Goal: Task Accomplishment & Management: Complete application form

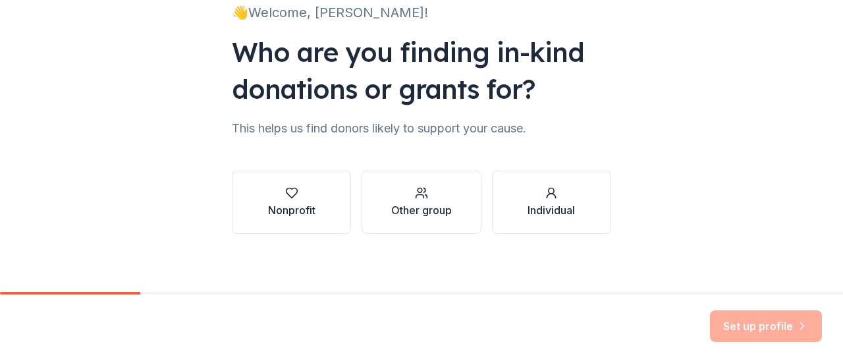
scroll to position [108, 0]
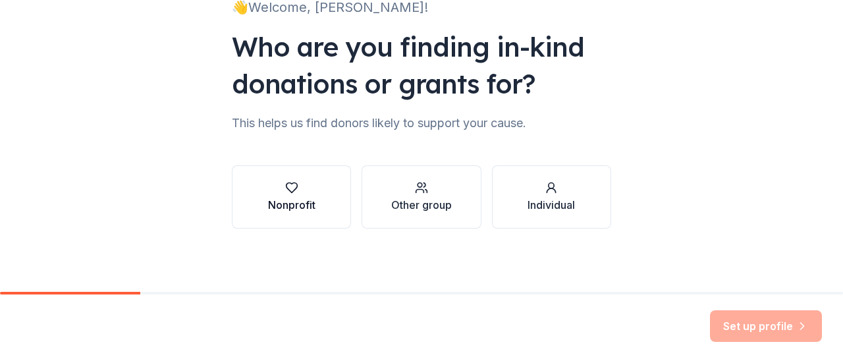
click at [327, 190] on button "Nonprofit" at bounding box center [291, 196] width 119 height 63
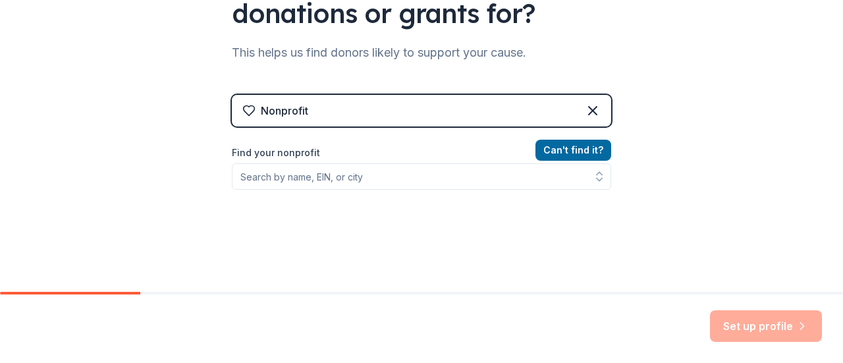
scroll to position [240, 0]
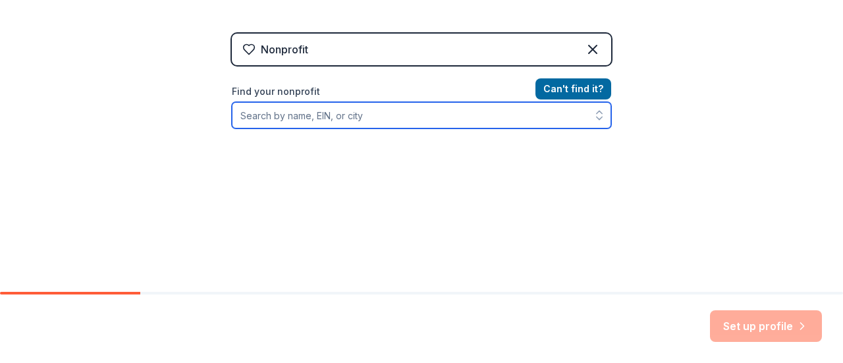
click at [304, 117] on input "Find your nonprofit" at bounding box center [422, 115] width 380 height 26
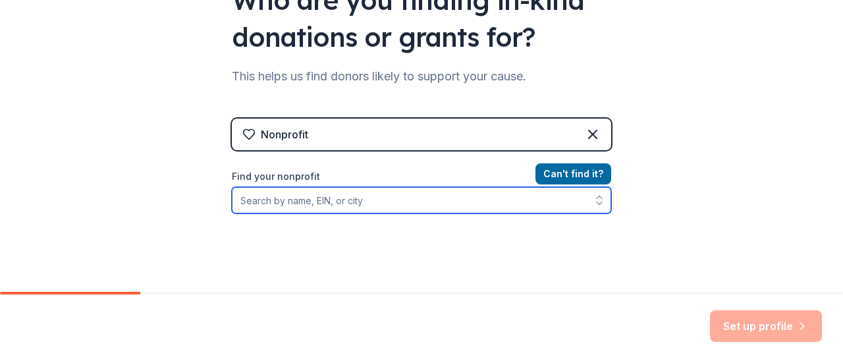
scroll to position [174, 0]
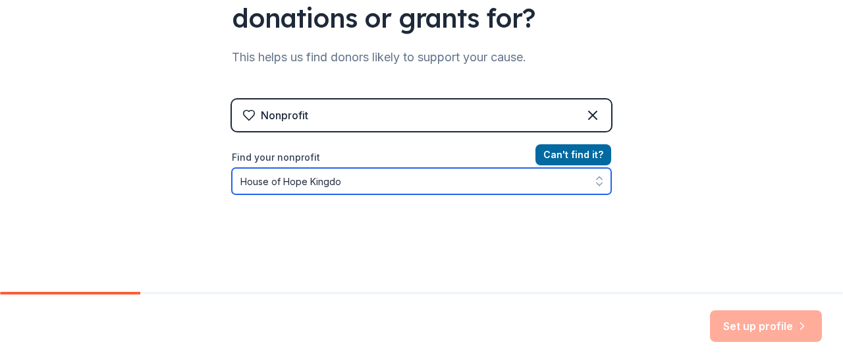
type input "[GEOGRAPHIC_DATA]"
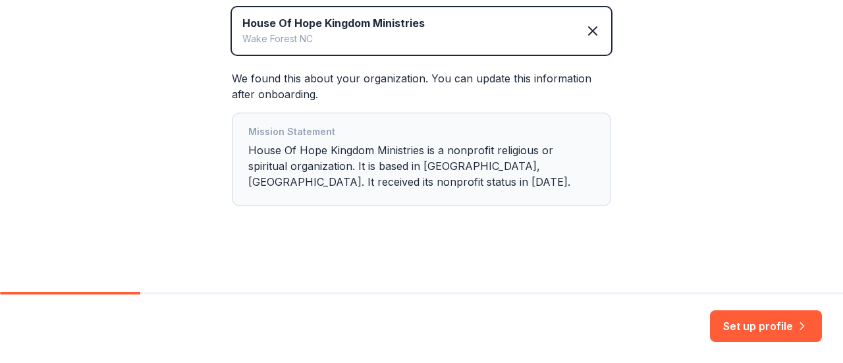
scroll to position [317, 0]
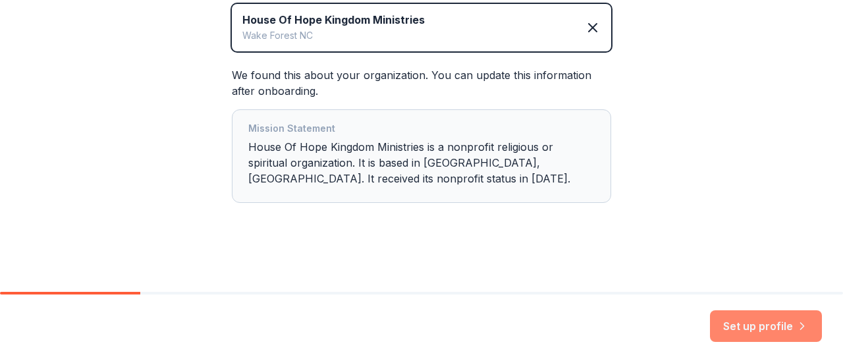
click at [733, 332] on button "Set up profile" at bounding box center [766, 326] width 112 height 32
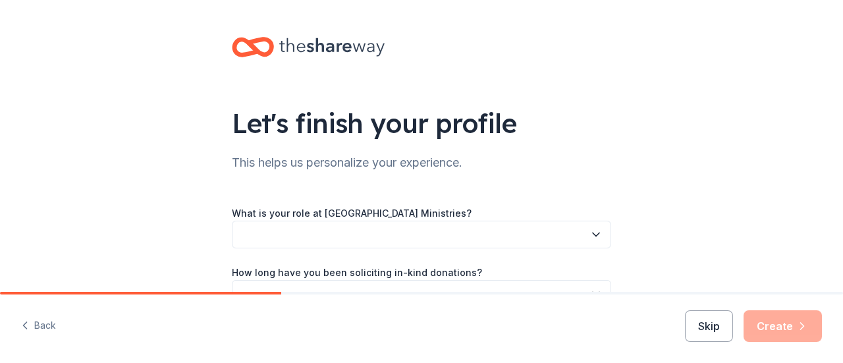
scroll to position [66, 0]
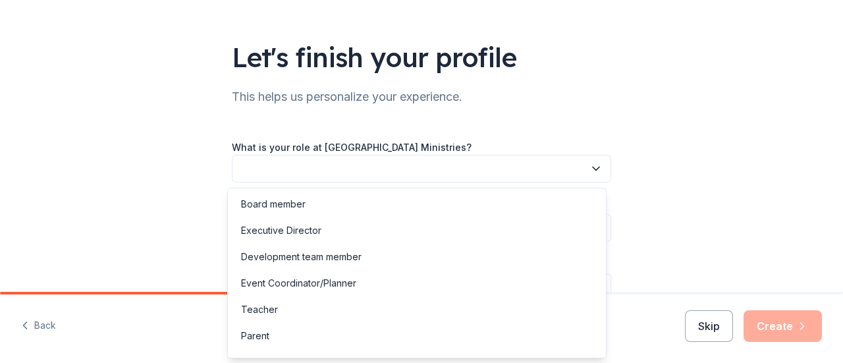
click at [397, 175] on button "button" at bounding box center [422, 169] width 380 height 28
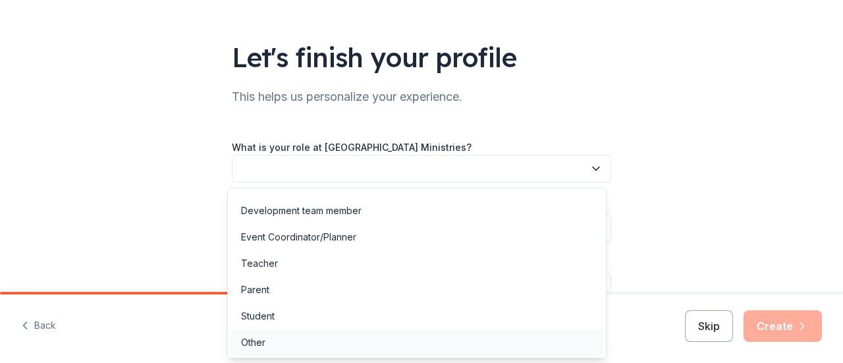
click at [335, 345] on div "Other" at bounding box center [417, 342] width 373 height 26
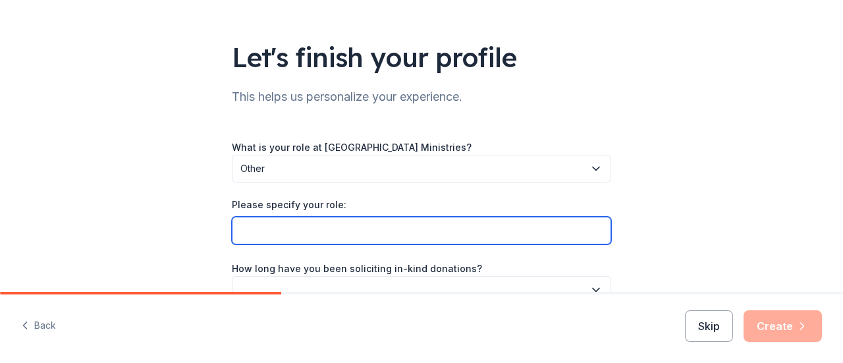
click at [361, 233] on input "Please specify your role:" at bounding box center [422, 231] width 380 height 28
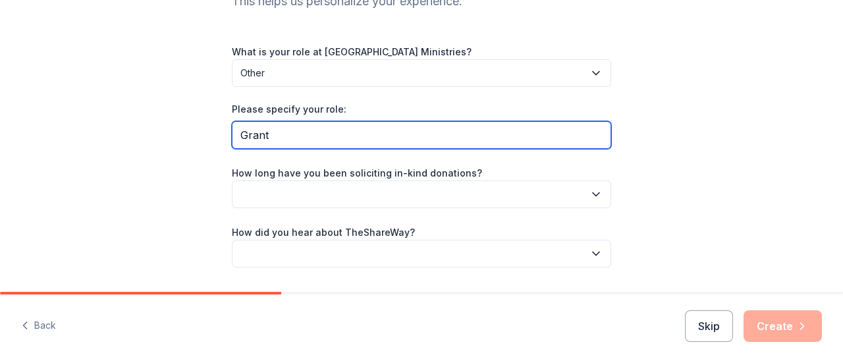
scroll to position [198, 0]
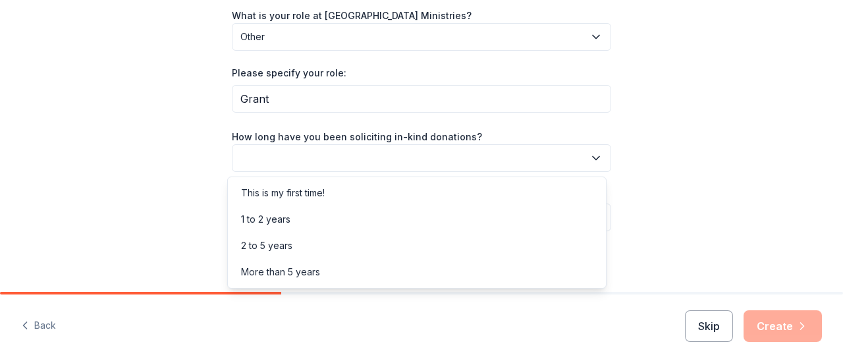
click at [390, 161] on button "button" at bounding box center [422, 158] width 380 height 28
click at [318, 103] on div "What is your role at [GEOGRAPHIC_DATA] Ministries? Other Please specify your ro…" at bounding box center [422, 119] width 380 height 224
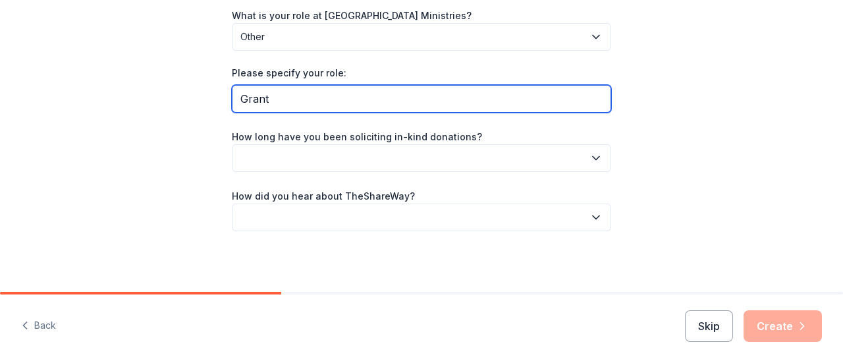
drag, startPoint x: 305, startPoint y: 99, endPoint x: 225, endPoint y: 96, distance: 79.8
click at [225, 96] on div "Let's finish your profile This helps us personalize your experience. What is yo…" at bounding box center [422, 48] width 422 height 492
paste input "Philanthropic Relations Coordinator"
type input "Philanthropic Relations Coordinator"
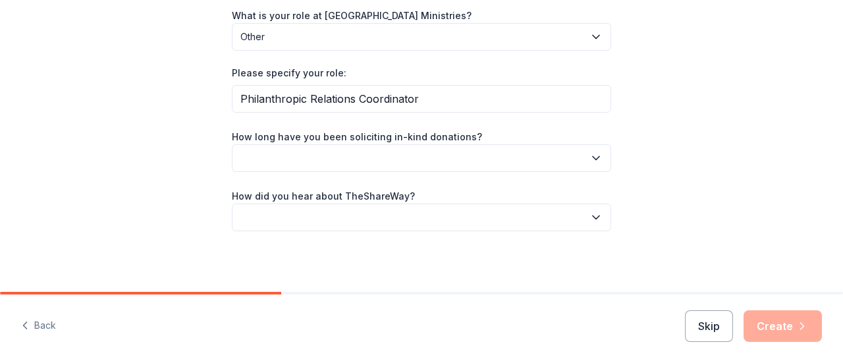
click at [439, 151] on button "button" at bounding box center [422, 158] width 380 height 28
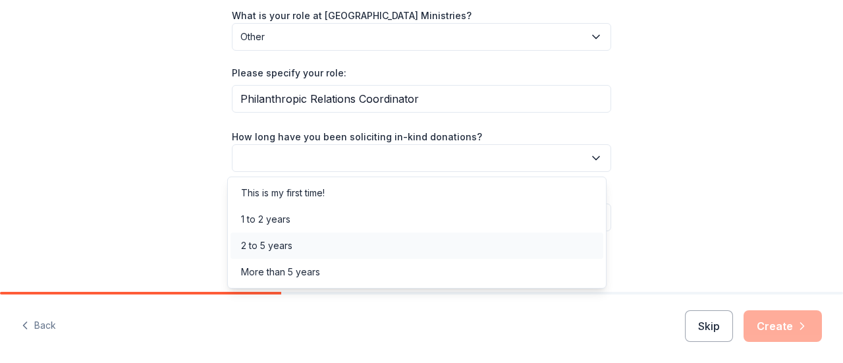
click at [319, 248] on div "2 to 5 years" at bounding box center [417, 246] width 373 height 26
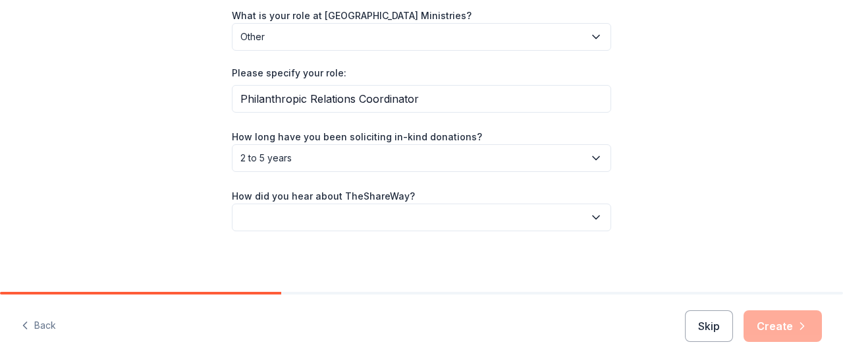
scroll to position [199, 0]
click at [325, 212] on button "button" at bounding box center [422, 216] width 380 height 28
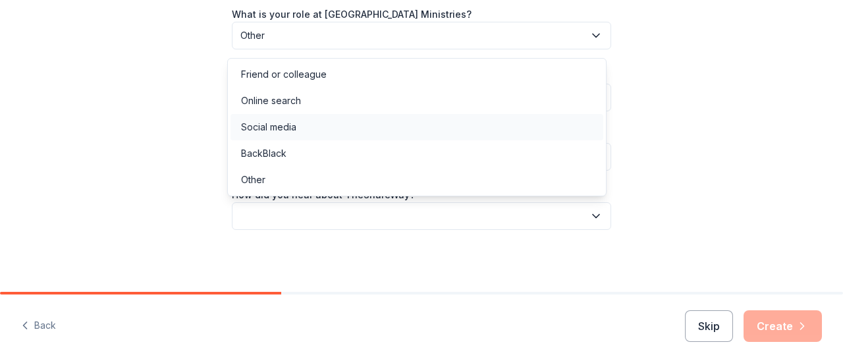
click at [314, 134] on div "Social media" at bounding box center [417, 127] width 373 height 26
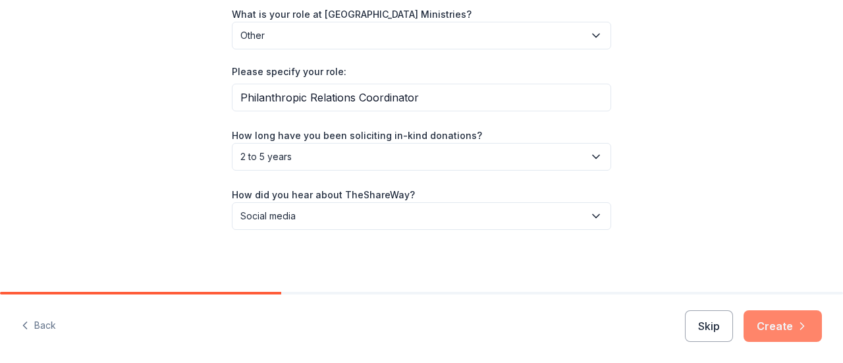
click at [766, 326] on button "Create" at bounding box center [783, 326] width 78 height 32
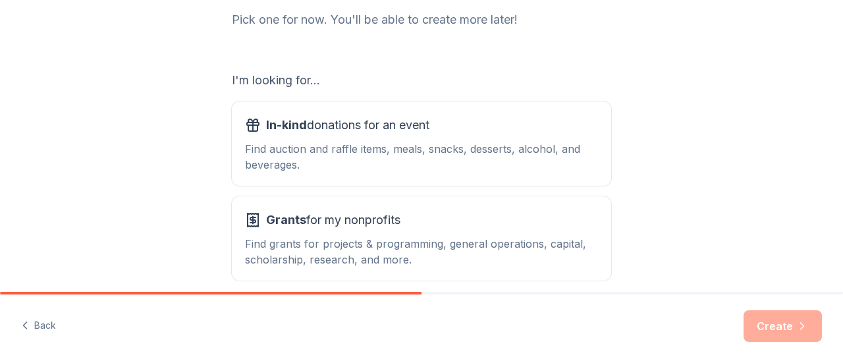
scroll to position [198, 0]
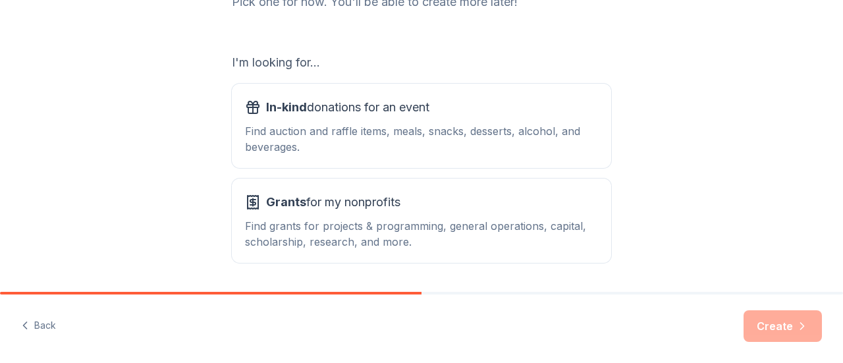
click at [337, 149] on div "Find auction and raffle items, meals, snacks, desserts, alcohol, and beverages." at bounding box center [421, 139] width 353 height 32
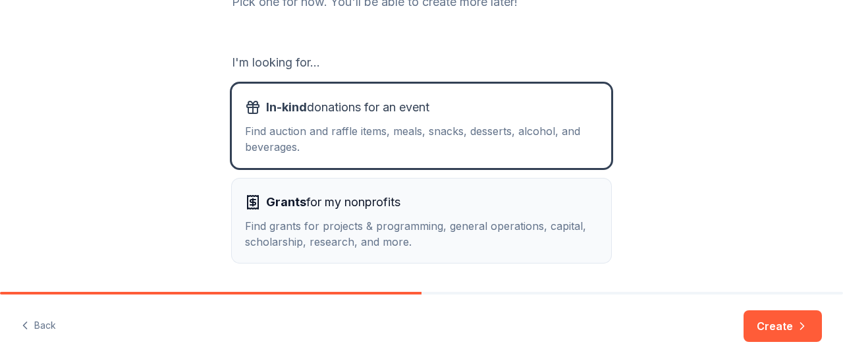
click at [433, 248] on div "Find grants for projects & programming, general operations, capital, scholarshi…" at bounding box center [421, 234] width 353 height 32
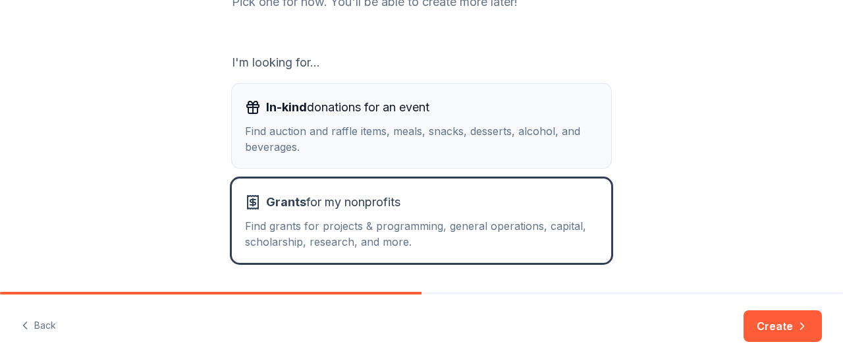
click at [445, 161] on button "In-kind donations for an event Find auction and raffle items, meals, snacks, de…" at bounding box center [422, 126] width 380 height 84
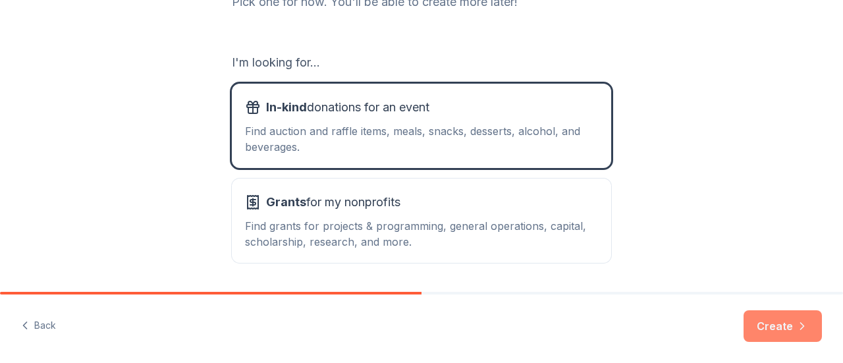
click at [770, 328] on button "Create" at bounding box center [783, 326] width 78 height 32
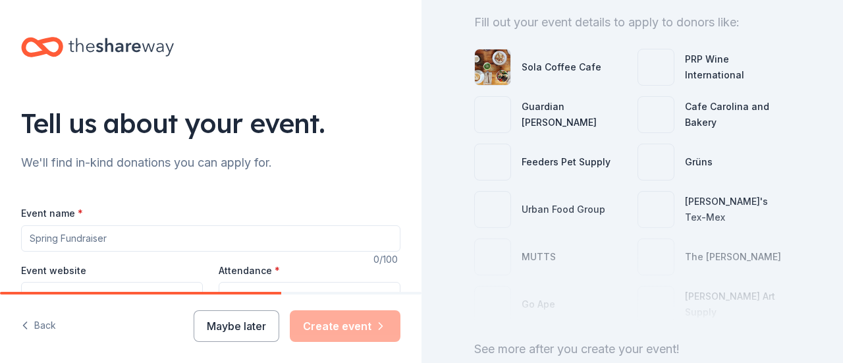
scroll to position [198, 0]
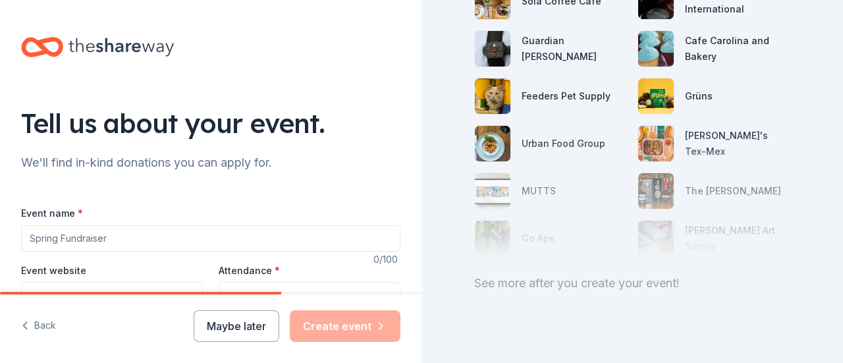
click at [180, 234] on input "Event name *" at bounding box center [211, 238] width 380 height 26
paste input "Cultivating Connections: A Community Engagement Event"
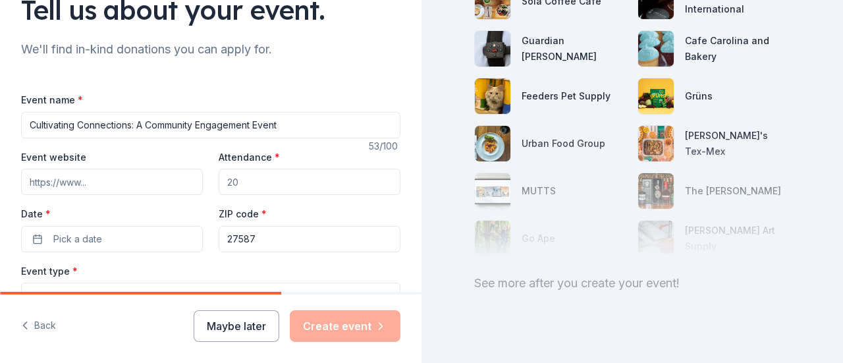
scroll to position [132, 0]
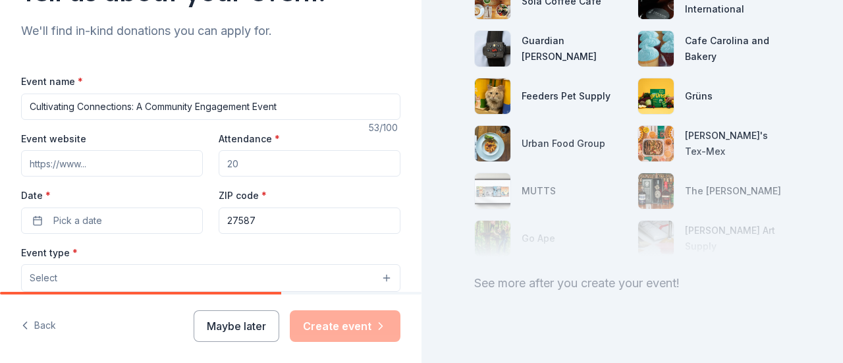
type input "Cultivating Connections: A Community Engagement Event"
click at [262, 162] on input "Attendance *" at bounding box center [310, 163] width 182 height 26
type input "1"
type input "200"
click at [113, 215] on button "Pick a date" at bounding box center [112, 221] width 182 height 26
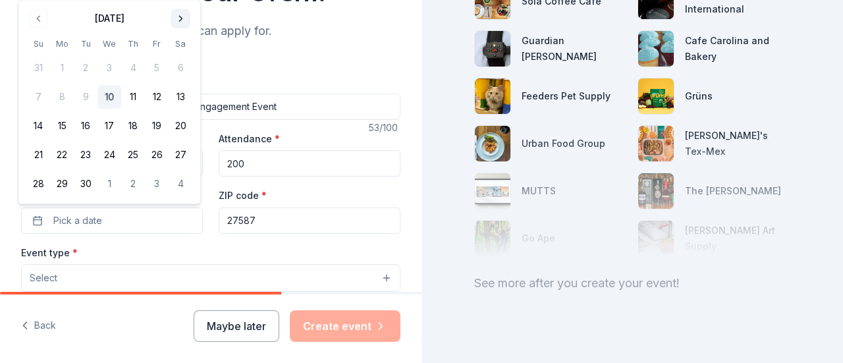
click at [181, 20] on button "Go to next month" at bounding box center [180, 18] width 18 height 18
click at [179, 130] on button "18" at bounding box center [181, 127] width 24 height 24
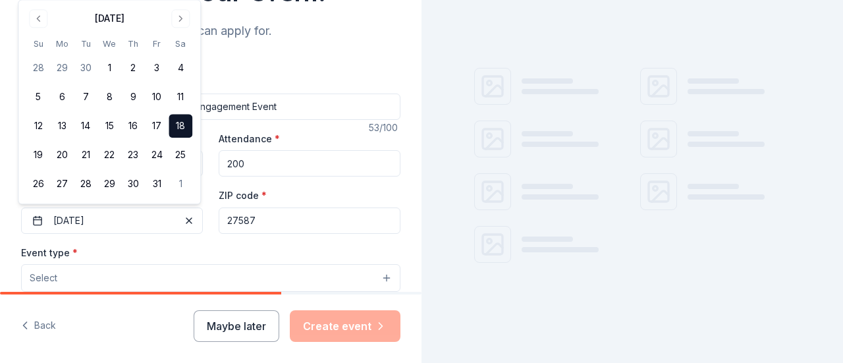
scroll to position [198, 0]
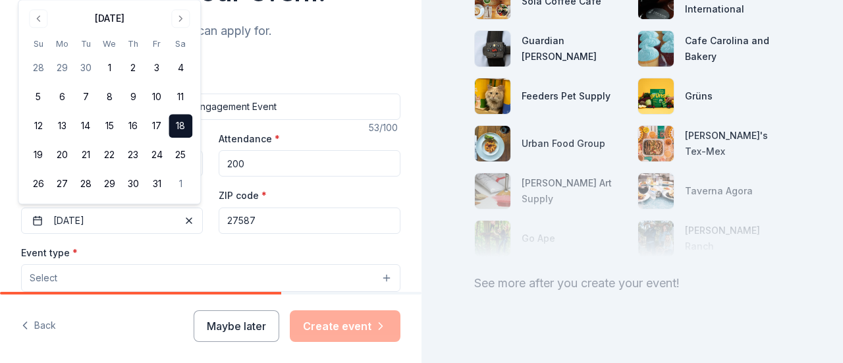
click at [271, 224] on input "27587" at bounding box center [310, 221] width 182 height 26
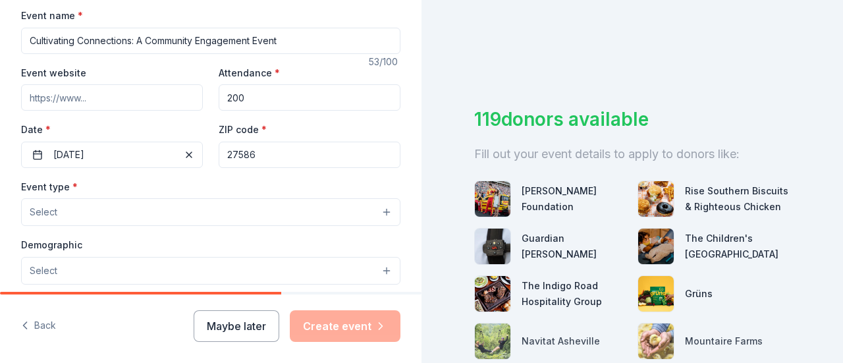
type input "27586"
click at [258, 209] on button "Select" at bounding box center [211, 212] width 380 height 28
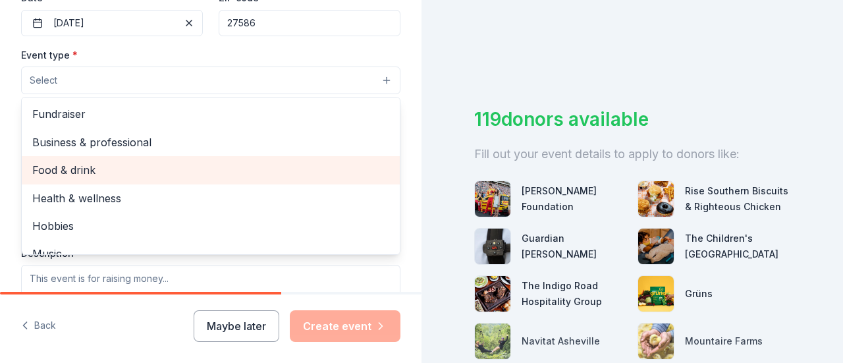
scroll to position [43, 0]
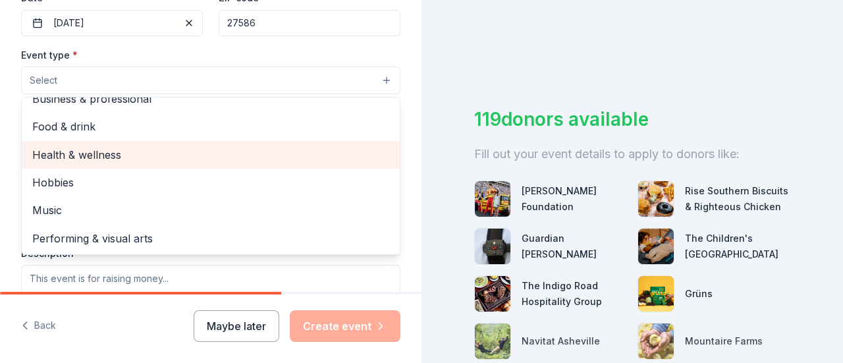
click at [225, 156] on span "Health & wellness" at bounding box center [210, 154] width 357 height 17
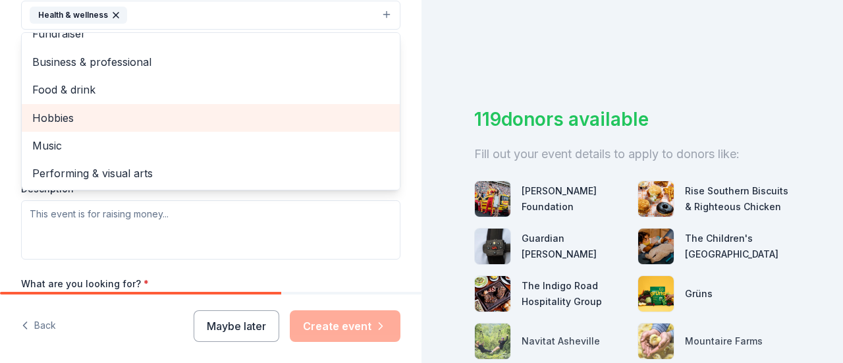
scroll to position [461, 0]
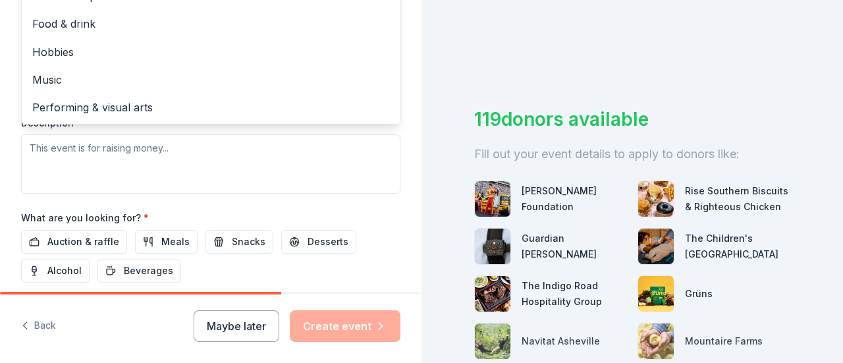
click at [299, 179] on div "Event type * Health & wellness Fundraiser Business & professional Food & drink …" at bounding box center [211, 54] width 380 height 279
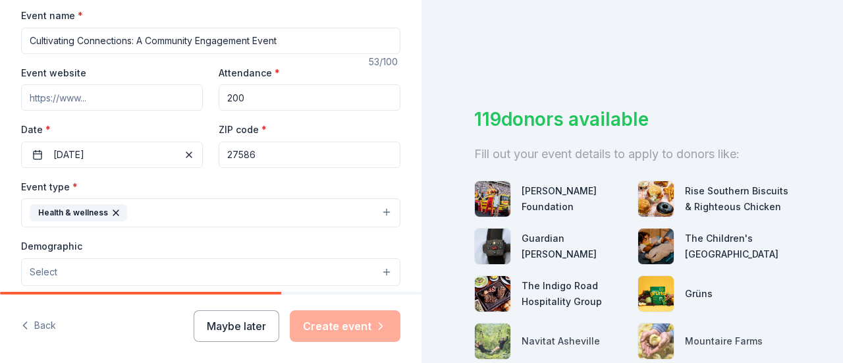
scroll to position [264, 0]
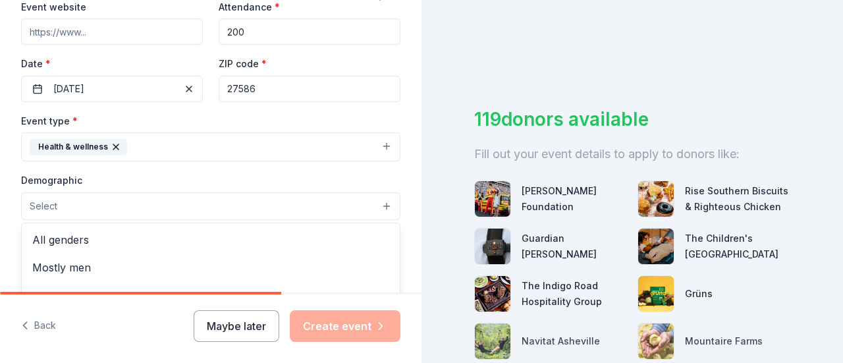
click at [285, 192] on button "Select" at bounding box center [211, 206] width 380 height 28
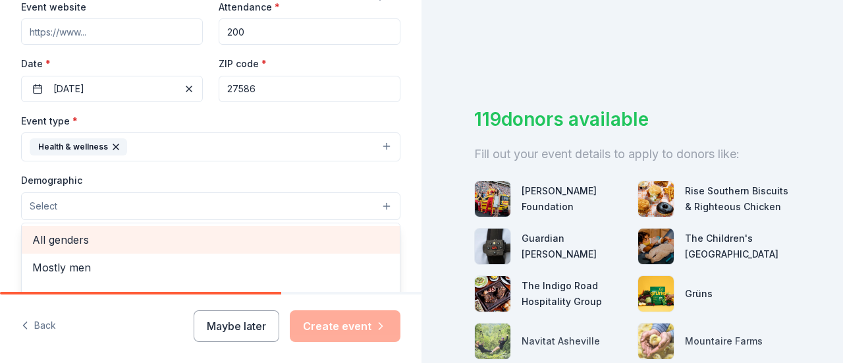
click at [95, 245] on span "All genders" at bounding box center [210, 239] width 357 height 17
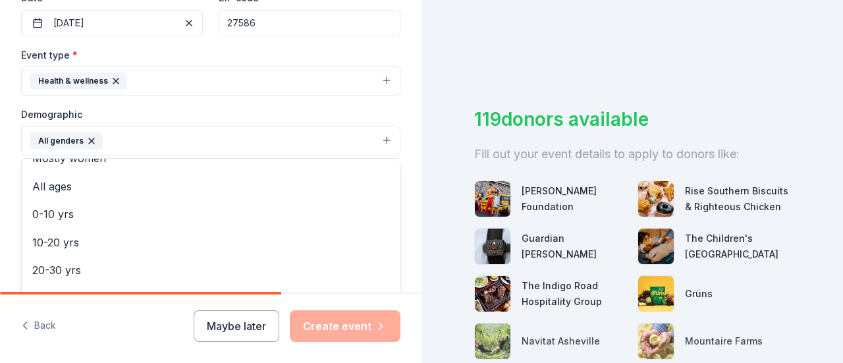
scroll to position [66, 0]
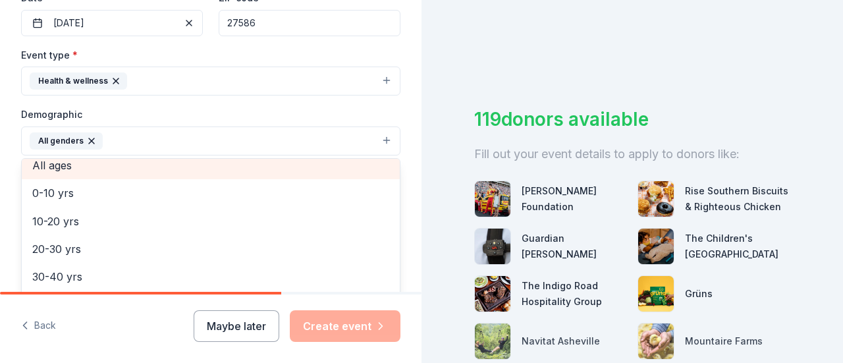
click at [189, 169] on span "All ages" at bounding box center [210, 165] width 357 height 17
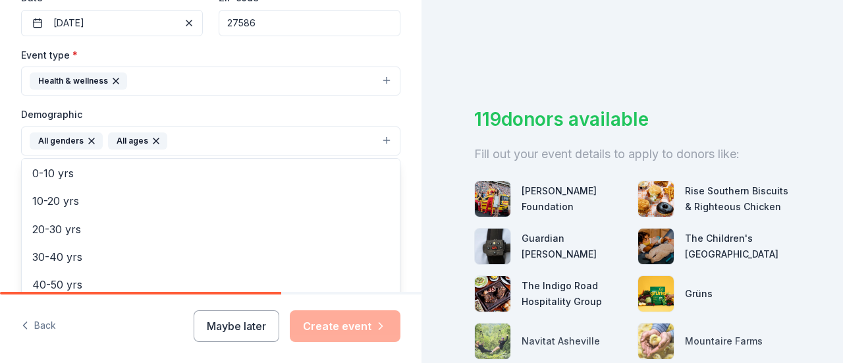
click at [399, 171] on div "Tell us about your event. We'll find in-kind donations you can apply for. Event…" at bounding box center [211, 111] width 422 height 880
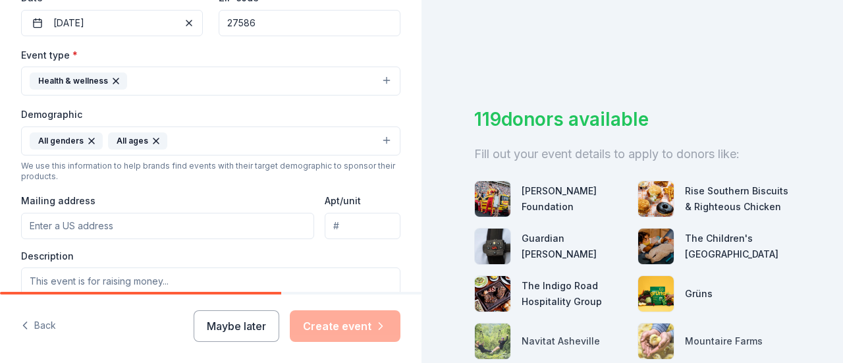
click at [109, 223] on input "Mailing address" at bounding box center [167, 226] width 293 height 26
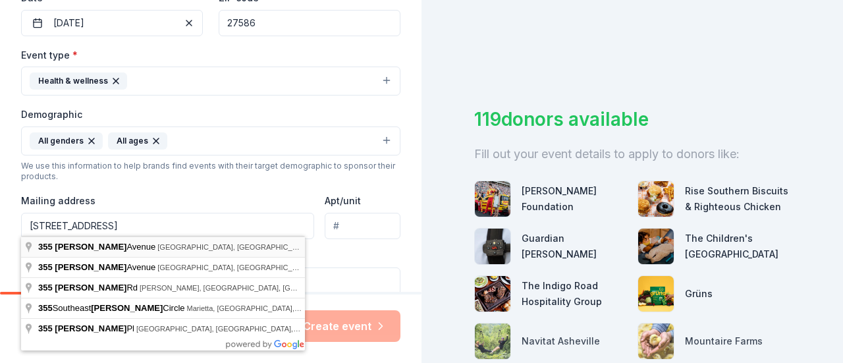
type input "[STREET_ADDRESS]"
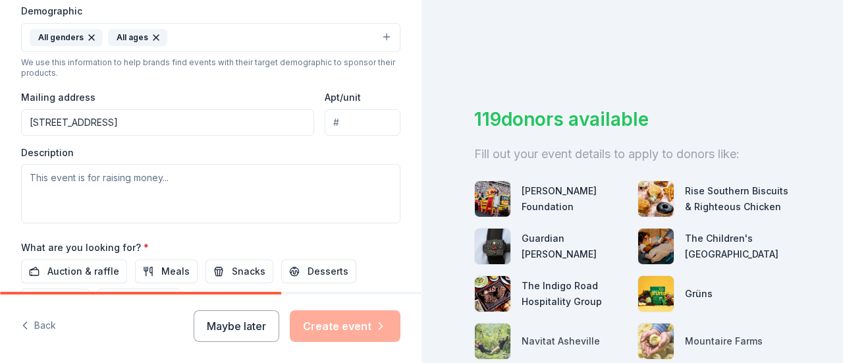
scroll to position [461, 0]
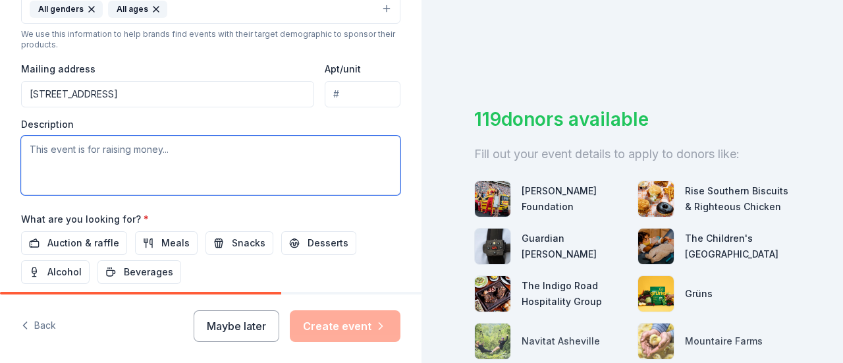
click at [83, 150] on textarea at bounding box center [211, 165] width 380 height 59
paste textarea "Cultivating Connections: A Community Engagement Event is a gathering designed t…"
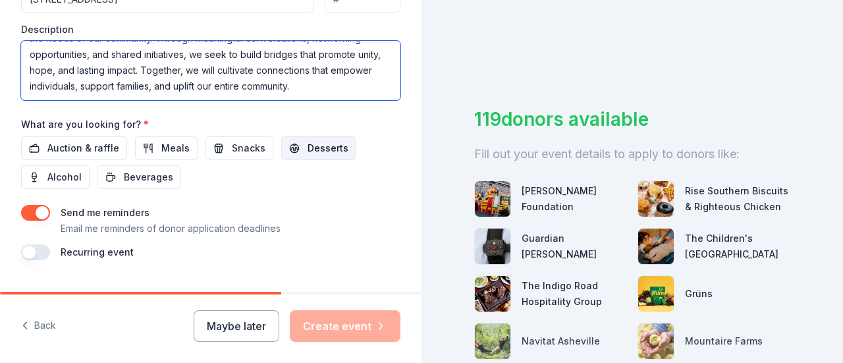
scroll to position [584, 0]
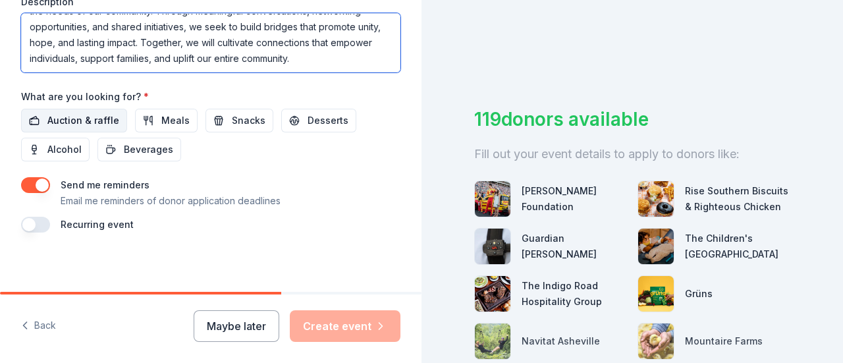
type textarea "Cultivating Connections: A Community Engagement Event is a gathering designed t…"
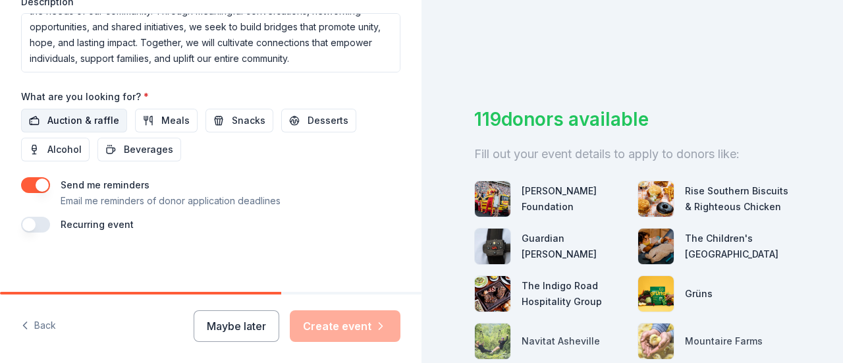
click at [94, 115] on span "Auction & raffle" at bounding box center [83, 121] width 72 height 16
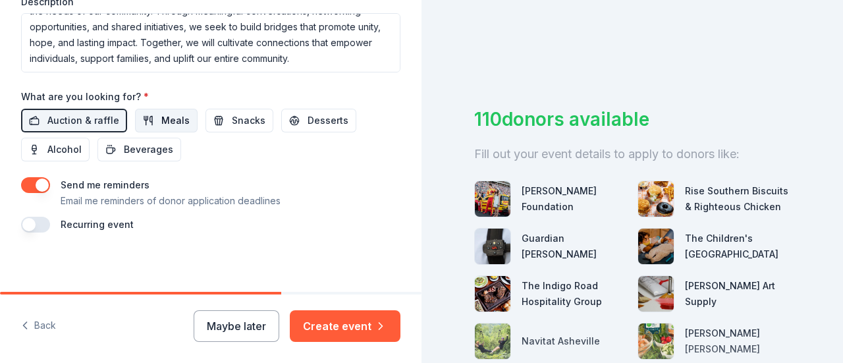
click at [171, 121] on span "Meals" at bounding box center [175, 121] width 28 height 16
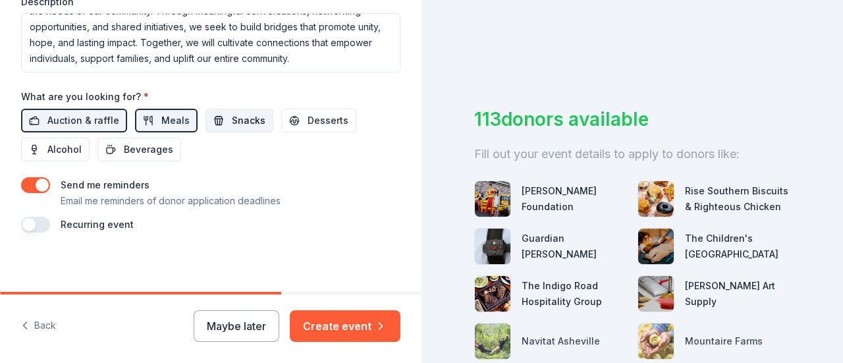
click at [241, 119] on span "Snacks" at bounding box center [249, 121] width 34 height 16
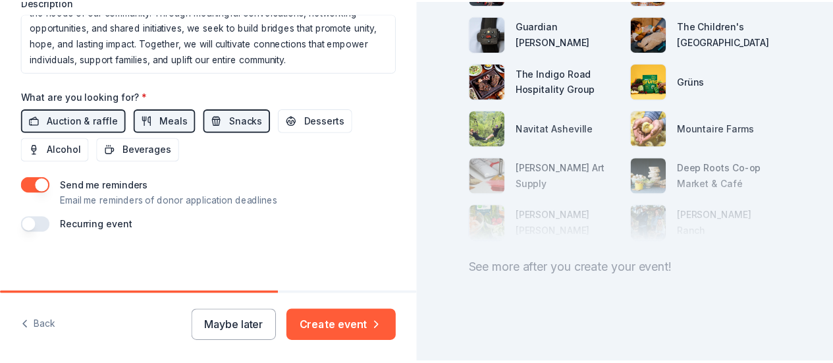
scroll to position [233, 0]
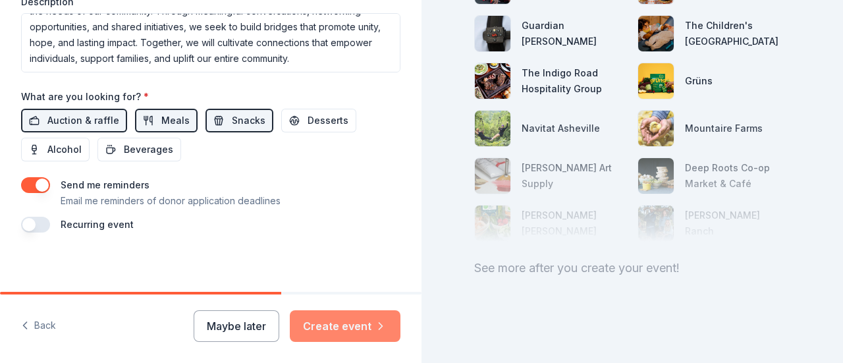
click at [343, 320] on button "Create event" at bounding box center [345, 326] width 111 height 32
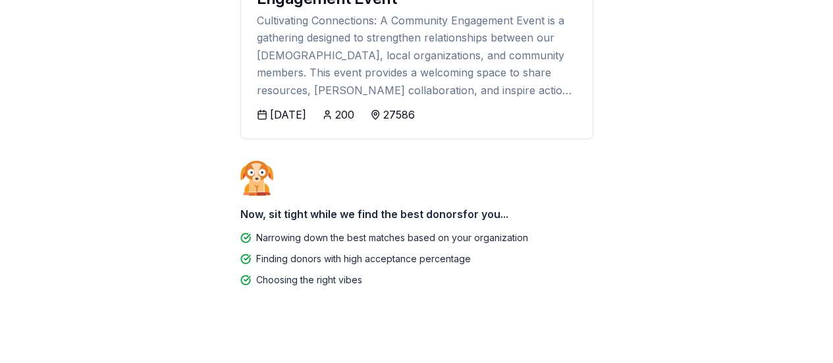
scroll to position [300, 0]
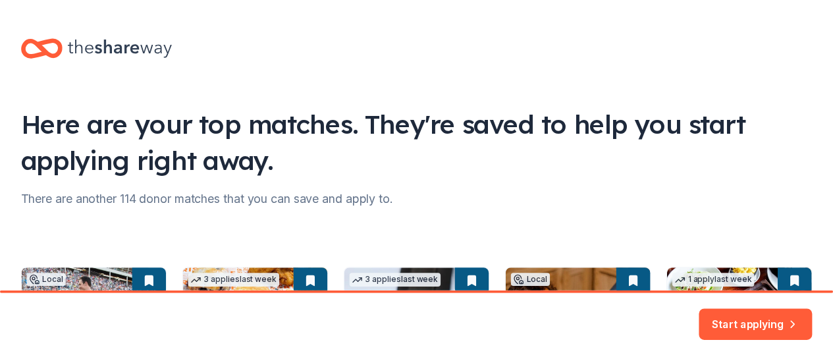
scroll to position [300, 0]
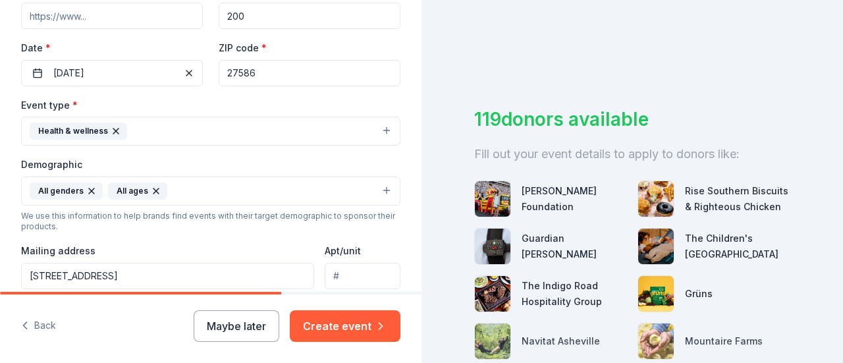
scroll to position [254, 0]
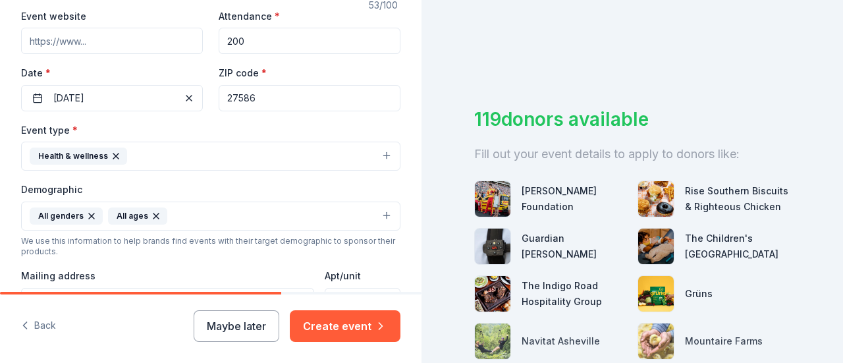
click at [260, 91] on input "27586" at bounding box center [310, 98] width 182 height 26
type input "27536"
click at [315, 325] on button "Create event" at bounding box center [345, 326] width 111 height 32
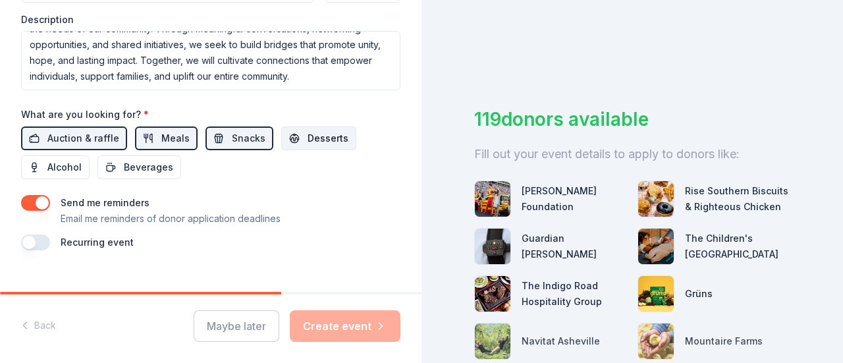
scroll to position [584, 0]
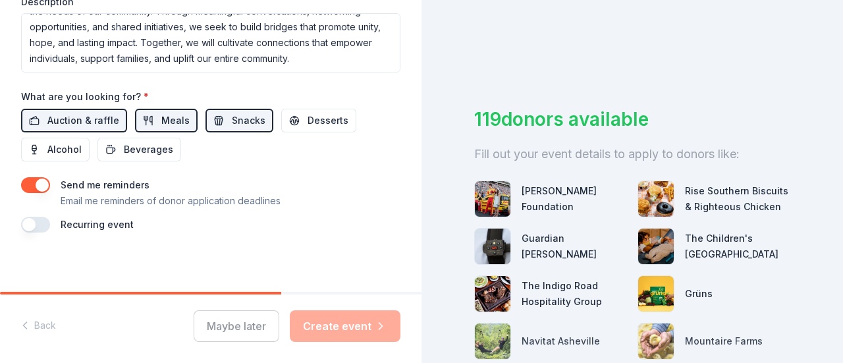
click at [331, 318] on div "Maybe later Create event" at bounding box center [297, 326] width 207 height 32
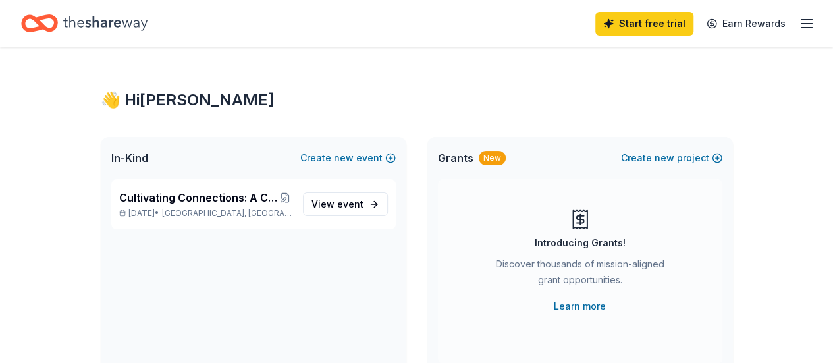
click at [92, 20] on icon "Home" at bounding box center [105, 23] width 84 height 14
click at [338, 208] on span "View event" at bounding box center [338, 204] width 52 height 16
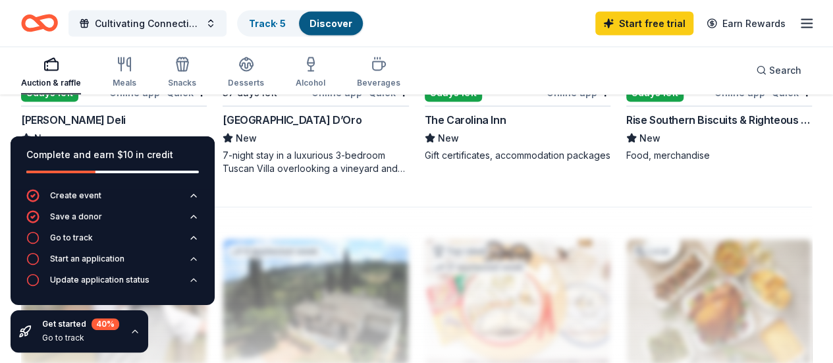
scroll to position [1252, 0]
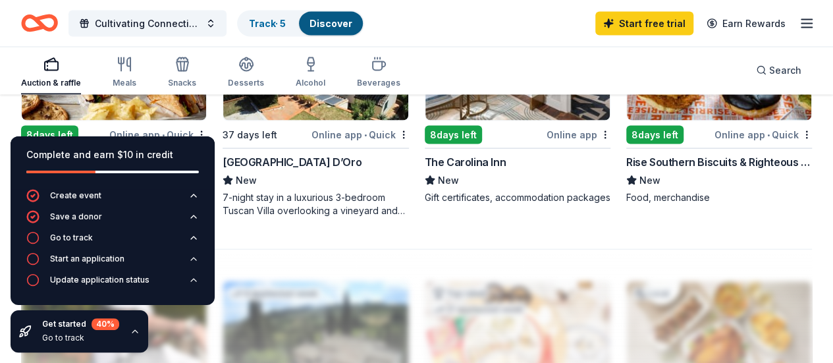
click at [134, 331] on icon "button" at bounding box center [135, 331] width 11 height 11
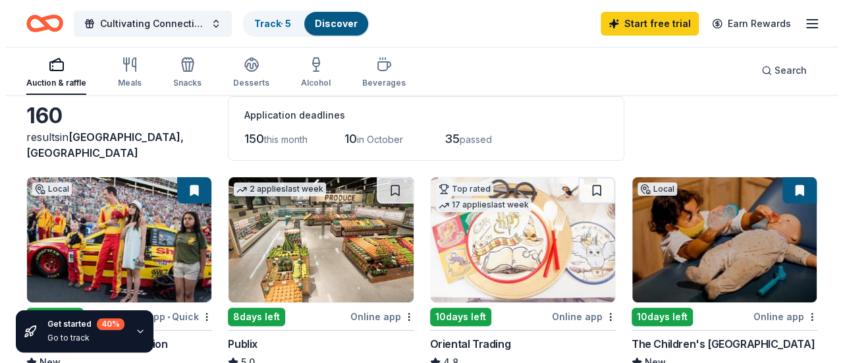
scroll to position [0, 0]
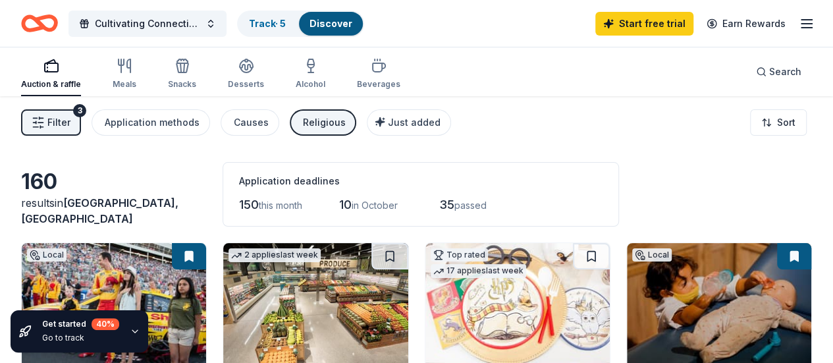
click at [70, 127] on span "Filter" at bounding box center [58, 123] width 23 height 16
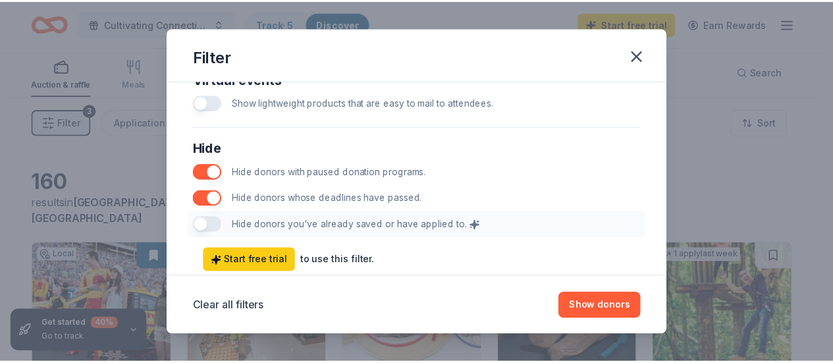
scroll to position [760, 0]
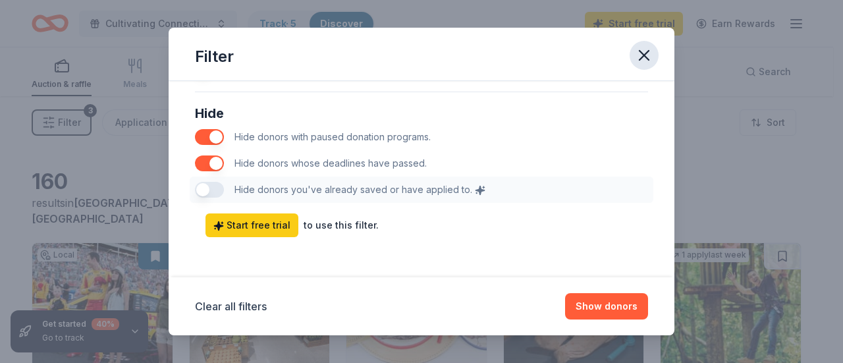
click at [647, 64] on icon "button" at bounding box center [644, 55] width 18 height 18
